Goal: Task Accomplishment & Management: Manage account settings

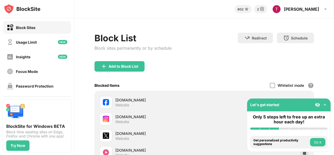
click at [51, 54] on div "Insights" at bounding box center [37, 56] width 68 height 13
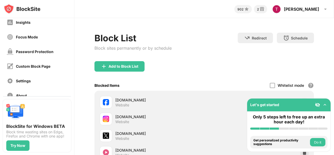
scroll to position [74, 0]
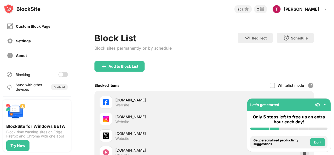
click at [59, 73] on div at bounding box center [61, 74] width 4 height 4
